Goal: Check status: Check status

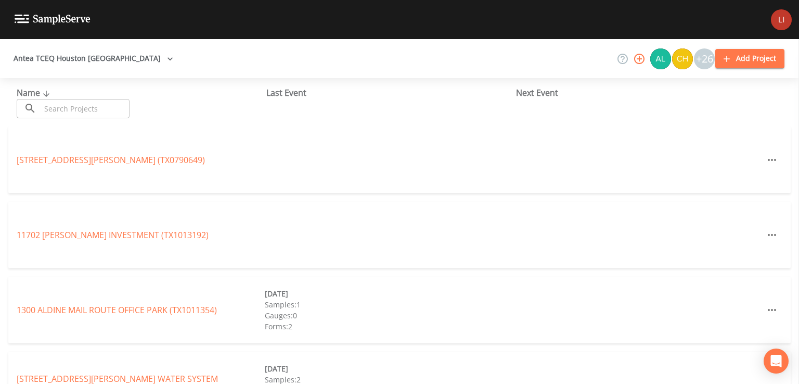
click at [55, 110] on input "text" at bounding box center [85, 108] width 89 height 19
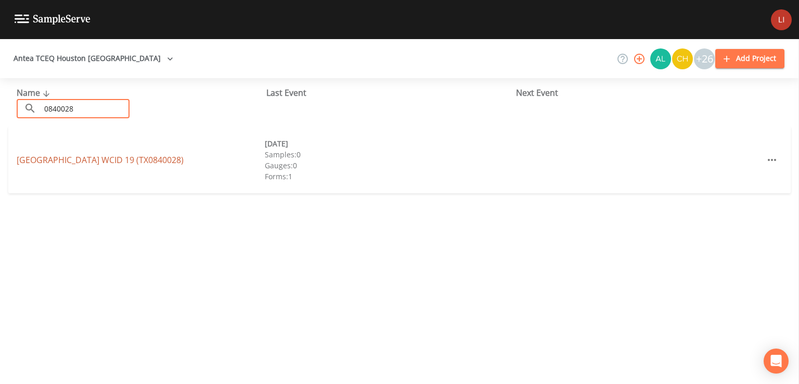
type input "0840028"
click at [81, 162] on link "[GEOGRAPHIC_DATA] 19 (TX0840028)" at bounding box center [100, 159] width 167 height 11
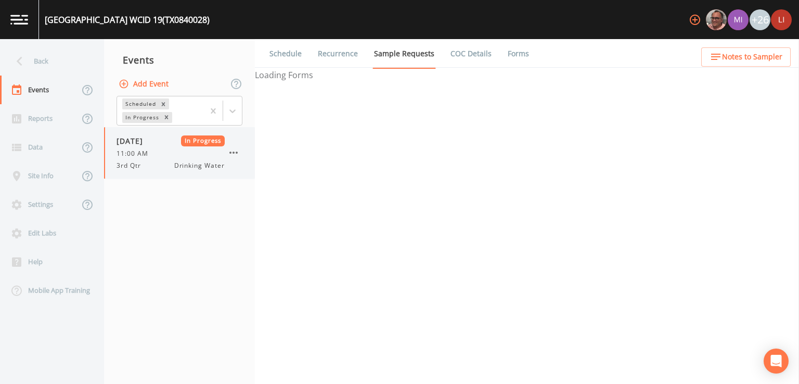
click at [168, 155] on div "11:00 AM" at bounding box center [171, 153] width 108 height 9
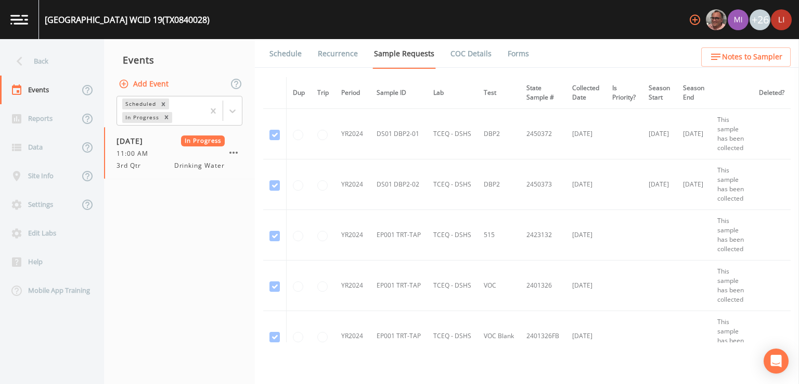
click at [516, 54] on link "Forms" at bounding box center [518, 53] width 24 height 29
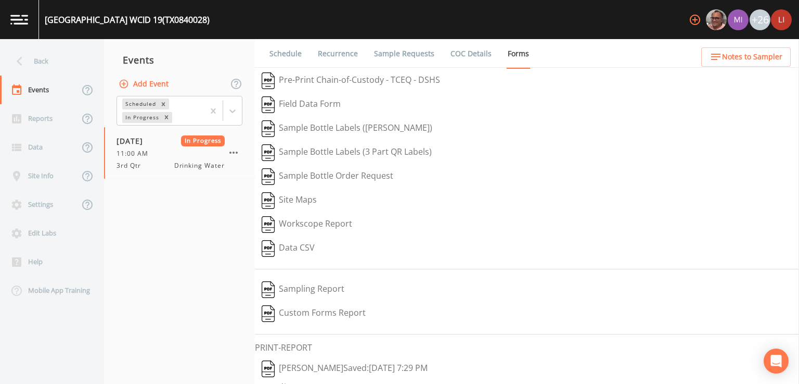
scroll to position [30, 0]
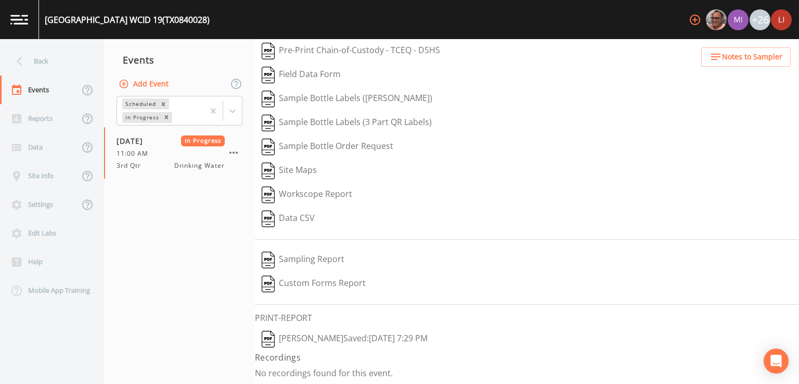
click at [287, 336] on button "[PERSON_NAME]  Saved: [DATE] 7:29 PM" at bounding box center [345, 339] width 180 height 24
